Goal: Task Accomplishment & Management: Use online tool/utility

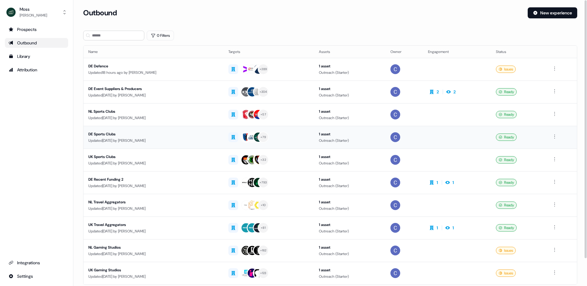
click at [105, 131] on div "DE Sports Clubs" at bounding box center [153, 134] width 130 height 6
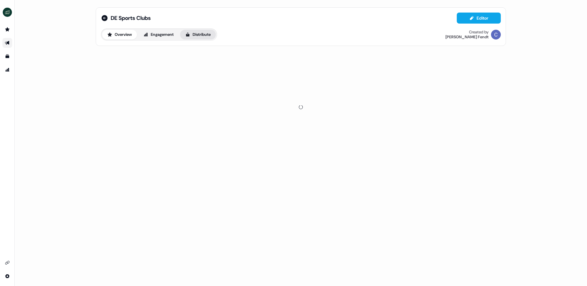
click at [210, 38] on button "Distribute" at bounding box center [198, 35] width 36 height 10
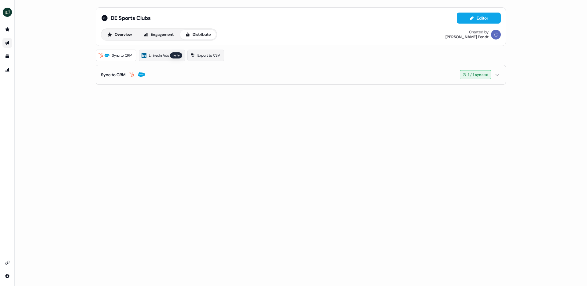
click at [203, 76] on button "Sync to CRM 1 / 1 synced" at bounding box center [301, 74] width 400 height 19
